Goal: Transaction & Acquisition: Book appointment/travel/reservation

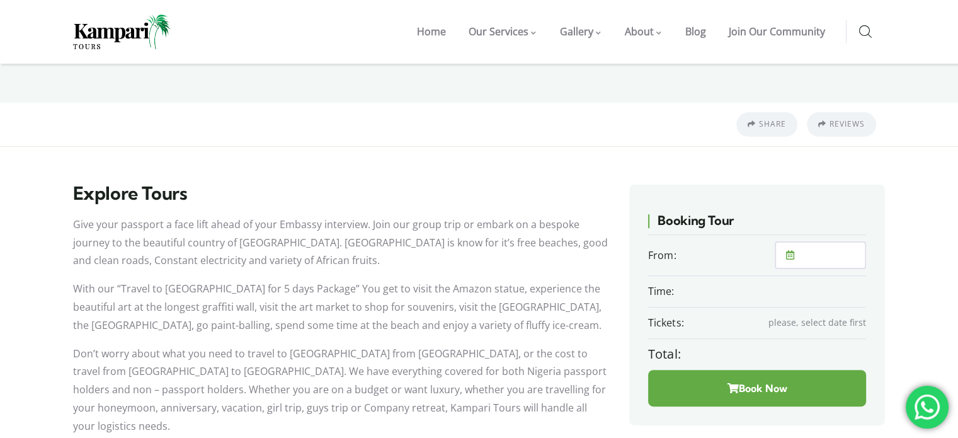
scroll to position [327, 0]
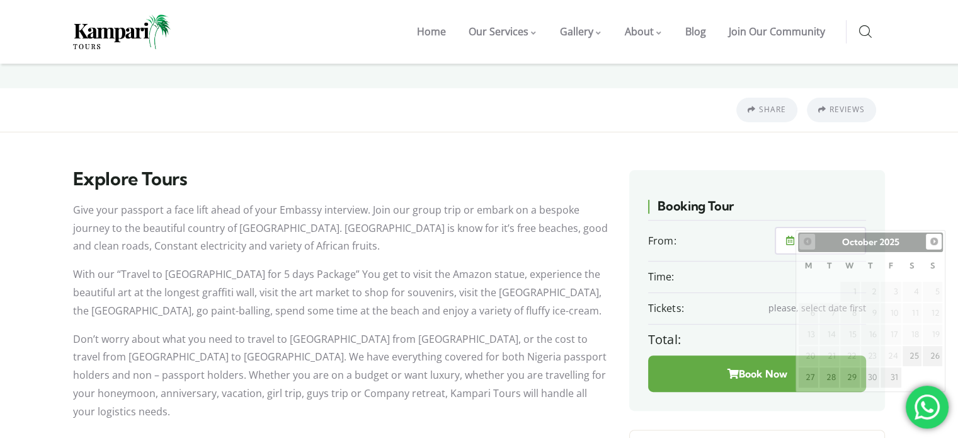
click at [806, 228] on input "text" at bounding box center [829, 240] width 69 height 25
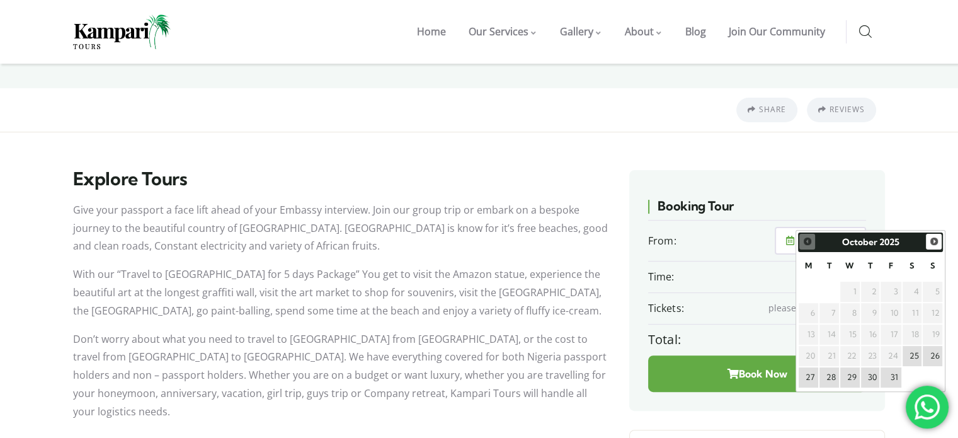
click at [935, 236] on span "Next" at bounding box center [934, 241] width 10 height 10
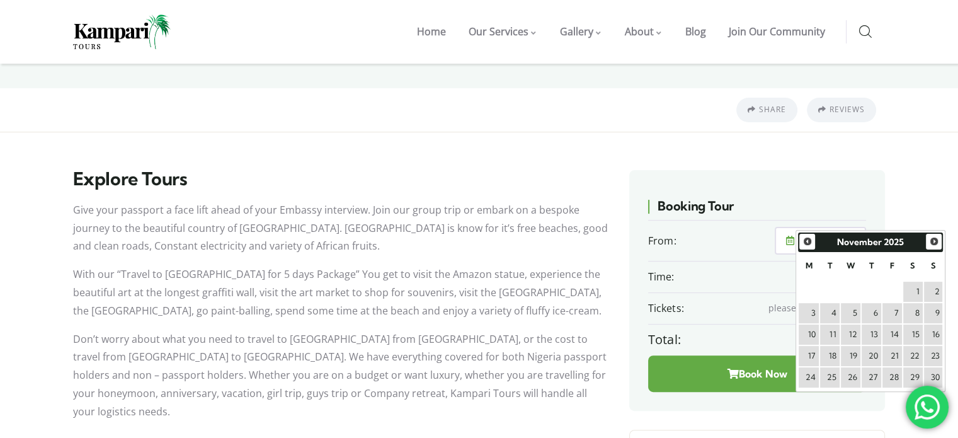
click at [917, 334] on link "15" at bounding box center [913, 334] width 20 height 20
type input "15/11/2025"
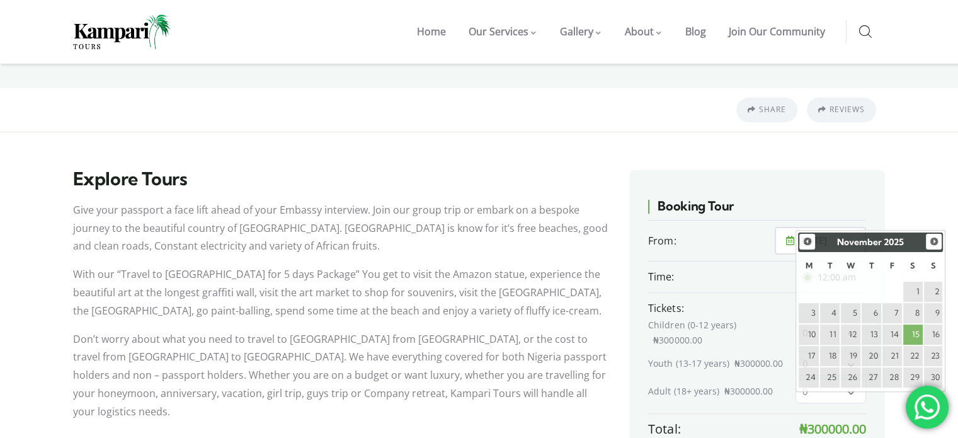
click at [824, 228] on input "15/11/2025" at bounding box center [829, 240] width 69 height 25
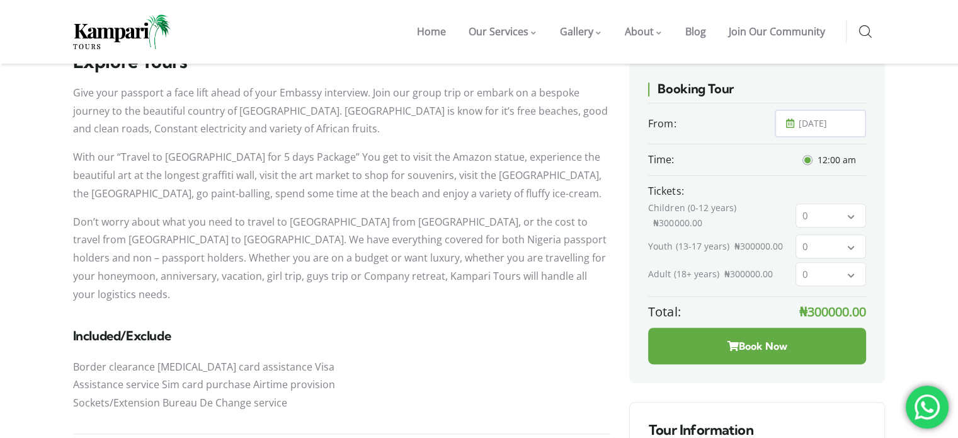
scroll to position [487, 0]
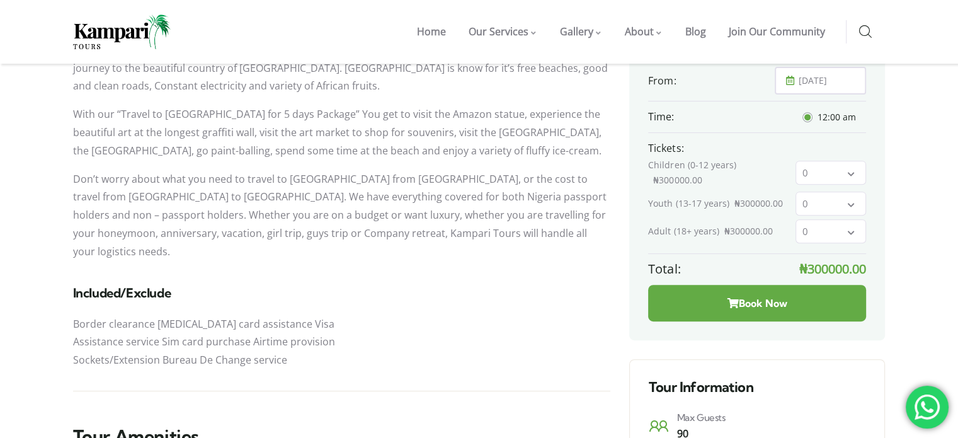
click at [850, 229] on icon at bounding box center [850, 233] width 7 height 8
click at [810, 290] on li "2" at bounding box center [830, 301] width 69 height 23
type input "2"
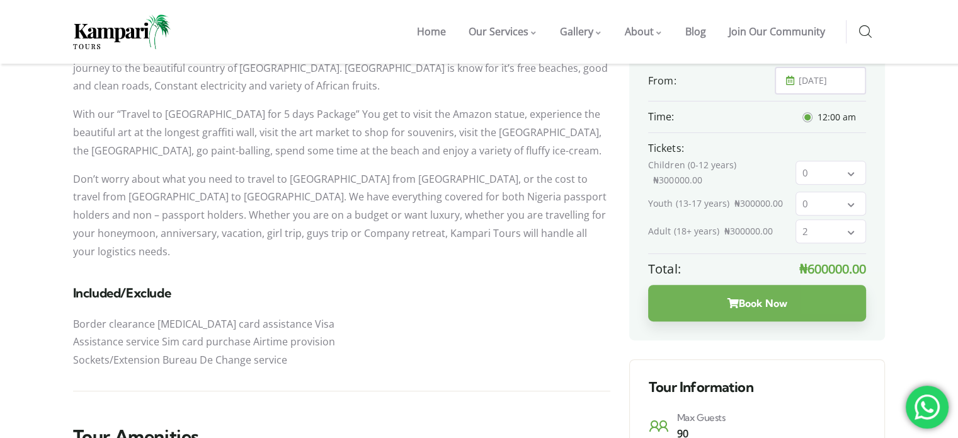
click at [755, 285] on button "Book Now" at bounding box center [757, 303] width 218 height 37
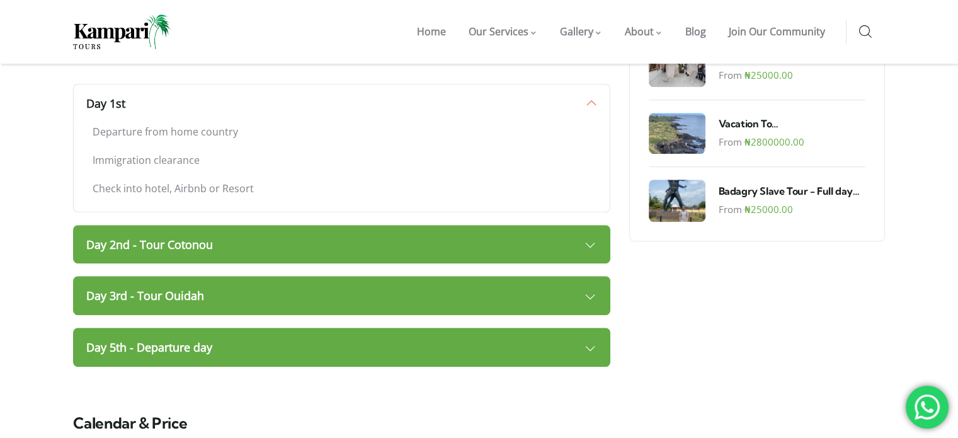
scroll to position [1013, 0]
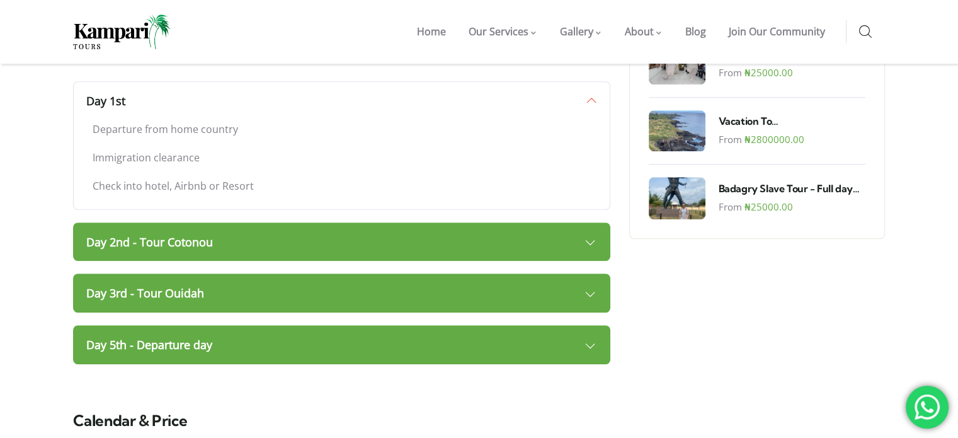
click at [242, 222] on link "Day 2nd - Tour Cotonou" at bounding box center [342, 241] width 538 height 39
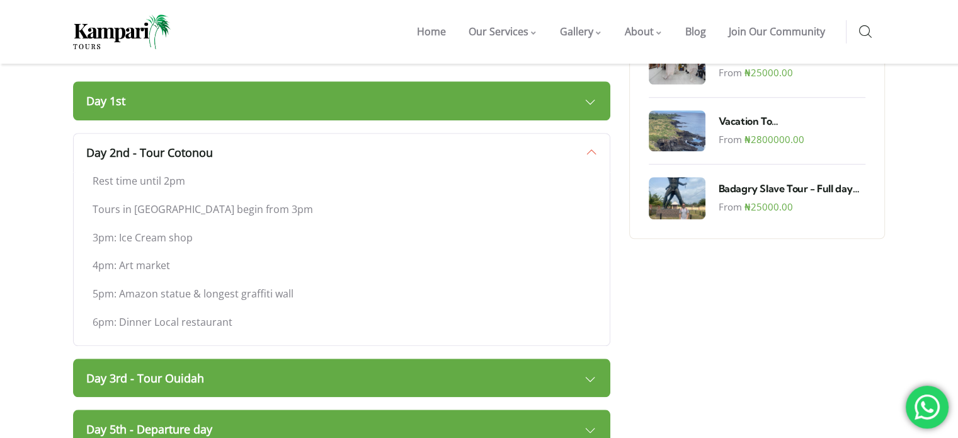
click at [535, 358] on link "Day 3rd - Tour Ouidah" at bounding box center [342, 377] width 538 height 39
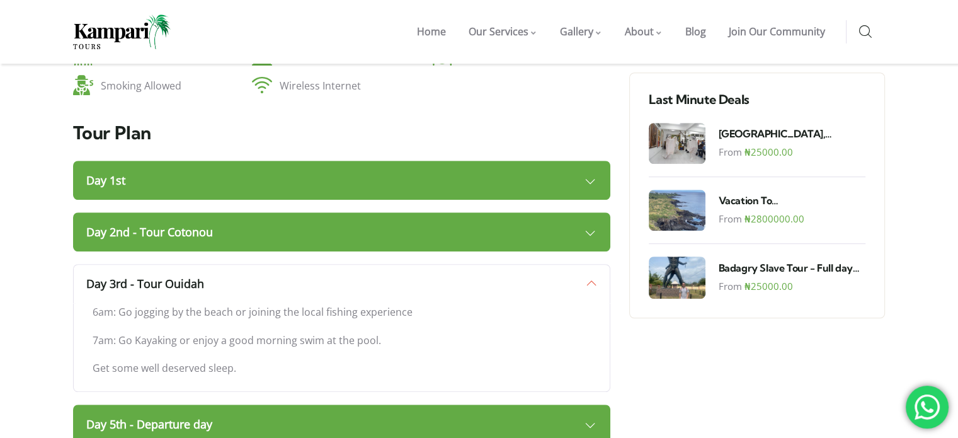
scroll to position [937, 0]
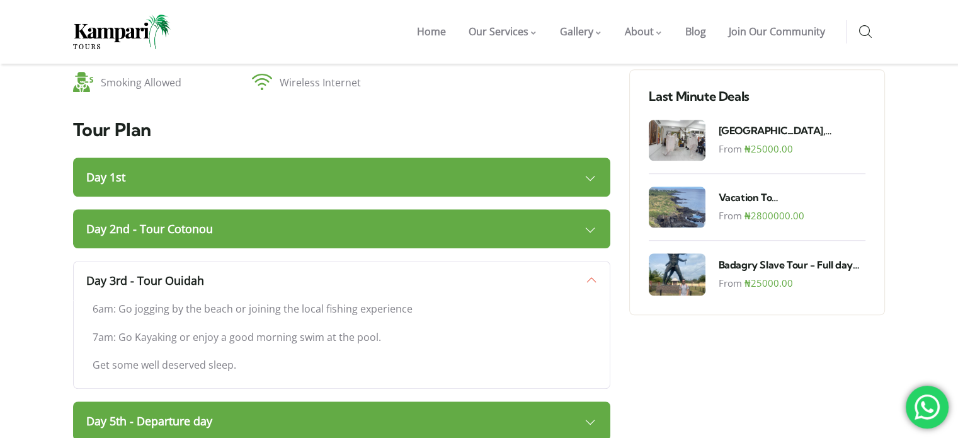
click at [597, 209] on link "Day 2nd - Tour Cotonou" at bounding box center [342, 228] width 538 height 39
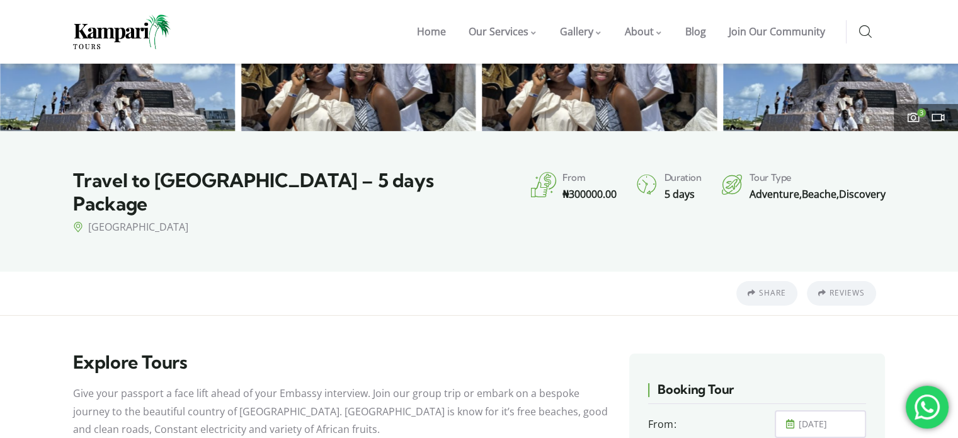
scroll to position [153, 0]
